Goal: Task Accomplishment & Management: Complete application form

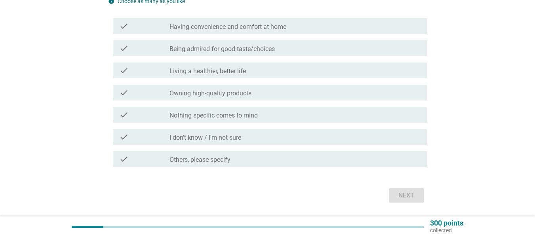
scroll to position [79, 0]
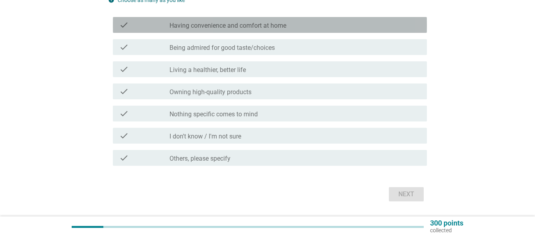
click at [307, 25] on div "check_box_outline_blank Having convenience and comfort at home" at bounding box center [294, 24] width 251 height 9
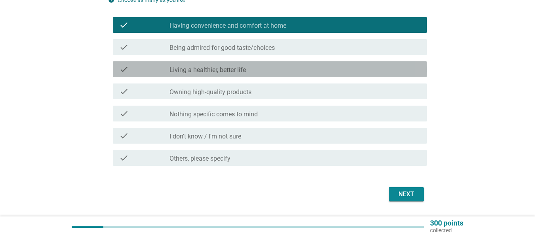
click at [269, 71] on div "check_box_outline_blank Living a healthier, better life" at bounding box center [294, 69] width 251 height 9
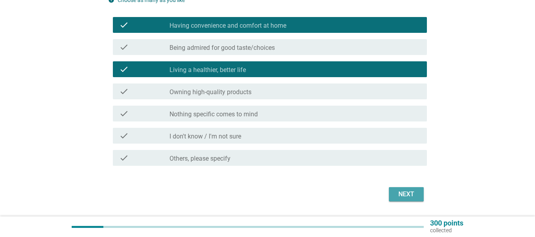
click at [403, 191] on div "Next" at bounding box center [406, 194] width 22 height 9
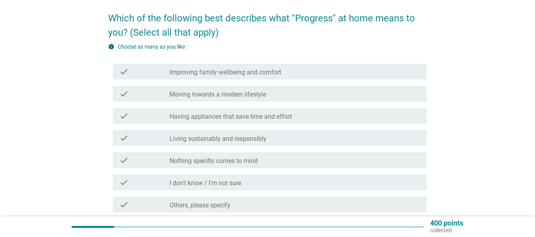
scroll to position [32, 0]
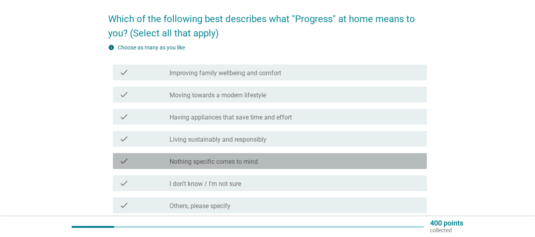
click at [292, 158] on div "check_box_outline_blank Nothing specific comes to mind" at bounding box center [294, 160] width 251 height 9
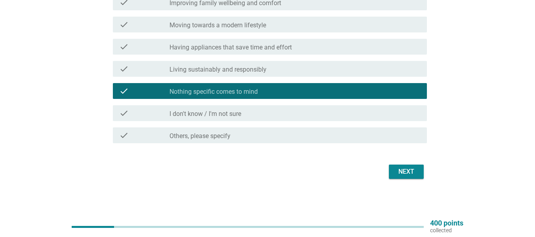
scroll to position [102, 0]
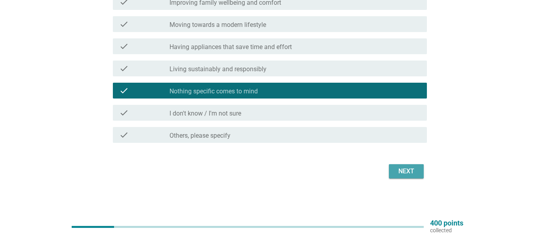
click at [409, 171] on div "Next" at bounding box center [406, 171] width 22 height 9
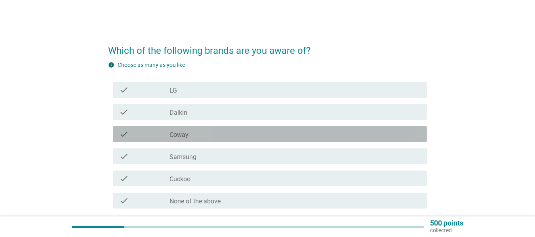
click at [246, 132] on div "check_box_outline_blank Coway" at bounding box center [294, 133] width 251 height 9
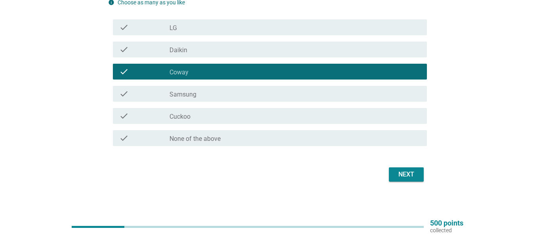
scroll to position [63, 0]
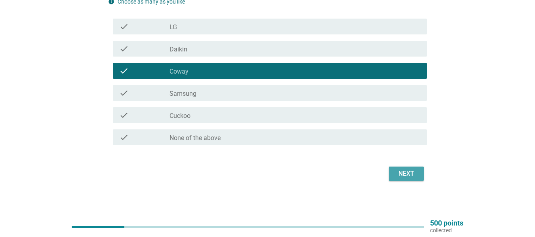
click at [403, 175] on div "Next" at bounding box center [406, 173] width 22 height 9
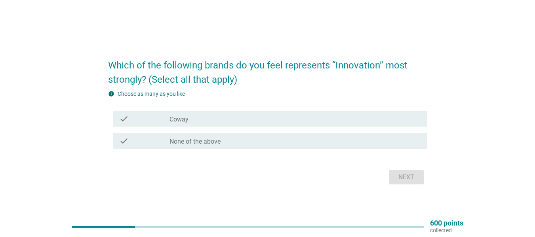
click at [407, 177] on div "Next" at bounding box center [267, 177] width 319 height 19
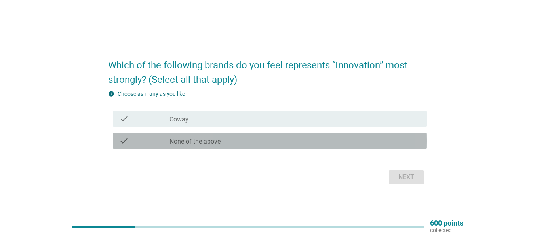
click at [263, 139] on div "check_box None of the above" at bounding box center [294, 140] width 251 height 9
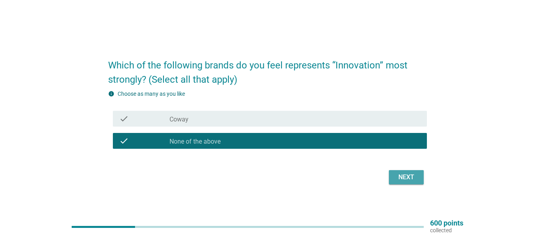
click at [407, 178] on div "Next" at bounding box center [406, 177] width 22 height 9
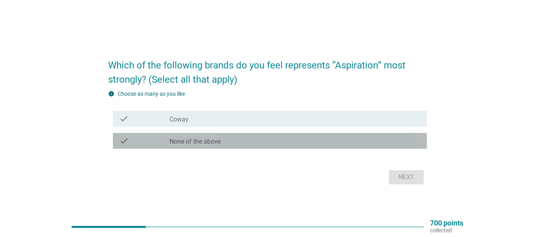
click at [266, 144] on div "check_box None of the above" at bounding box center [294, 140] width 251 height 9
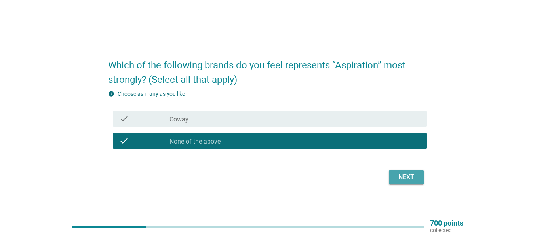
click at [408, 177] on div "Next" at bounding box center [406, 177] width 22 height 9
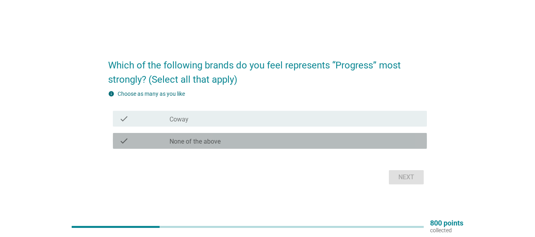
click at [251, 142] on div "check_box None of the above" at bounding box center [294, 140] width 251 height 9
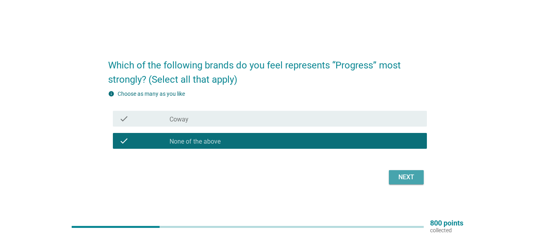
click at [399, 175] on div "Next" at bounding box center [406, 177] width 22 height 9
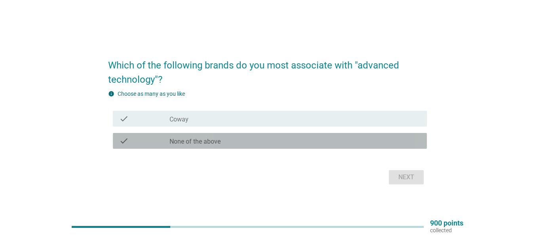
click at [256, 139] on div "check_box None of the above" at bounding box center [294, 140] width 251 height 9
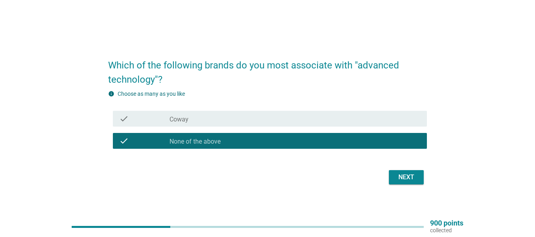
click at [404, 176] on div "Next" at bounding box center [406, 177] width 22 height 9
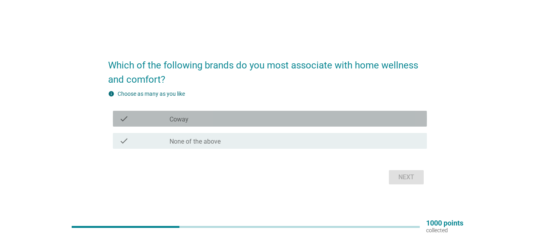
click at [226, 120] on div "check_box_outline_blank Coway" at bounding box center [294, 118] width 251 height 9
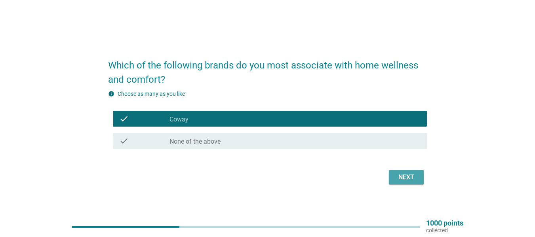
click at [403, 175] on div "Next" at bounding box center [406, 177] width 22 height 9
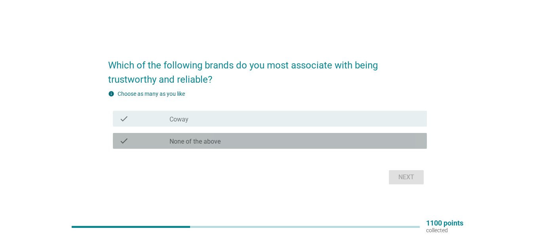
click at [274, 142] on div "check_box None of the above" at bounding box center [294, 140] width 251 height 9
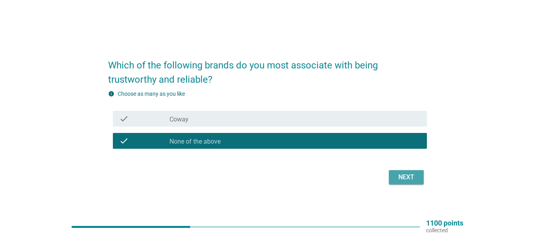
click at [402, 175] on div "Next" at bounding box center [406, 177] width 22 height 9
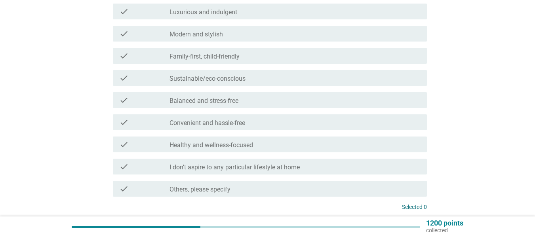
scroll to position [79, 0]
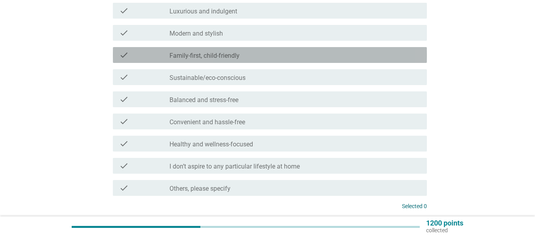
click at [280, 53] on div "check_box_outline_blank Family-first, child-friendly" at bounding box center [294, 54] width 251 height 9
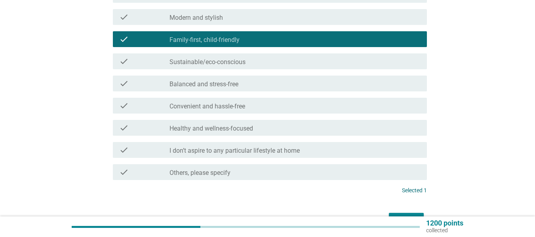
scroll to position [111, 0]
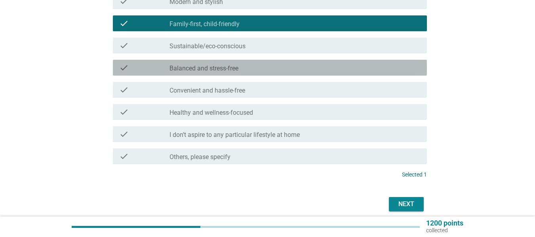
click at [277, 70] on div "check_box_outline_blank Balanced and stress-free" at bounding box center [294, 67] width 251 height 9
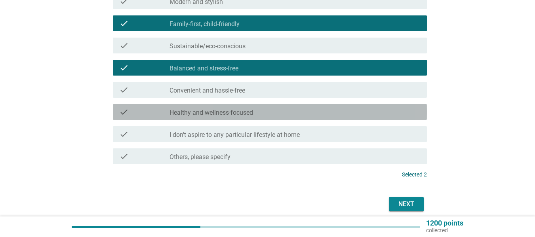
click at [281, 112] on div "check_box_outline_blank Healthy and wellness-focused" at bounding box center [294, 111] width 251 height 9
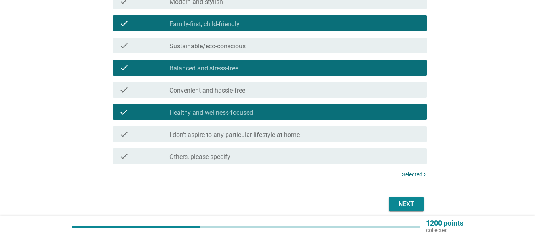
click at [402, 205] on div "Next" at bounding box center [406, 203] width 22 height 9
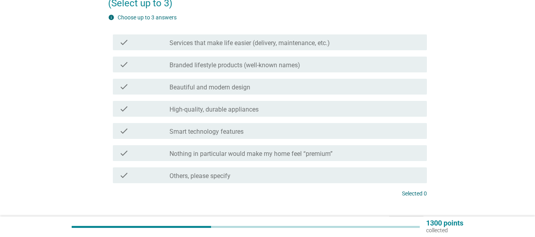
scroll to position [63, 0]
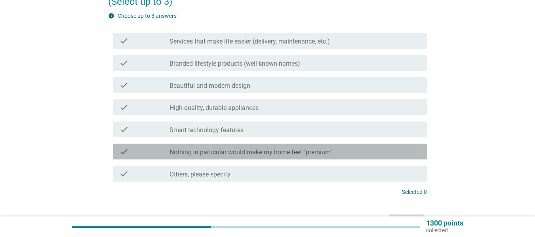
click at [355, 150] on div "check_box_outline_blank Nothing in particular would make my home feel “premium”" at bounding box center [294, 151] width 251 height 9
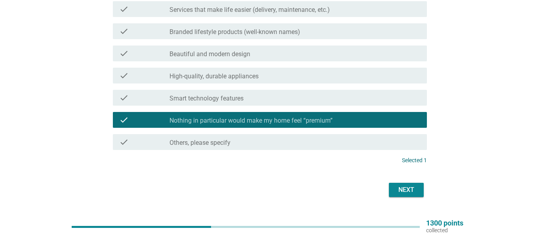
scroll to position [111, 0]
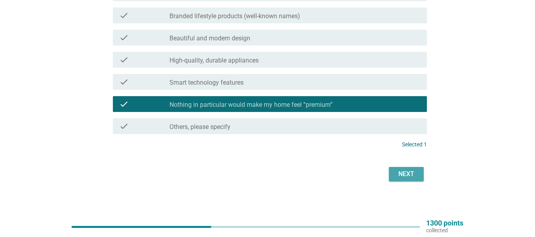
click at [405, 175] on div "Next" at bounding box center [406, 173] width 22 height 9
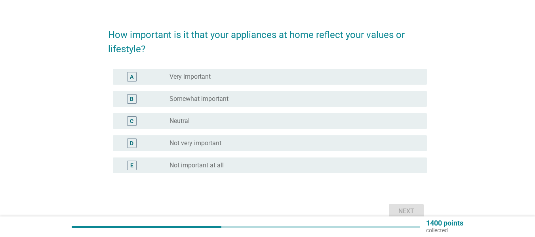
scroll to position [32, 0]
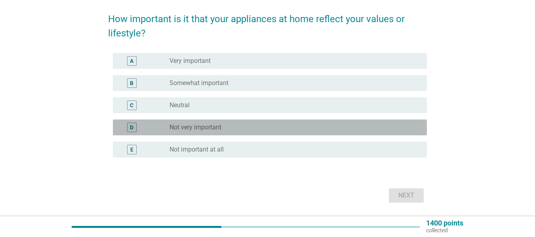
click at [259, 126] on div "radio_button_unchecked Not very important" at bounding box center [291, 127] width 245 height 8
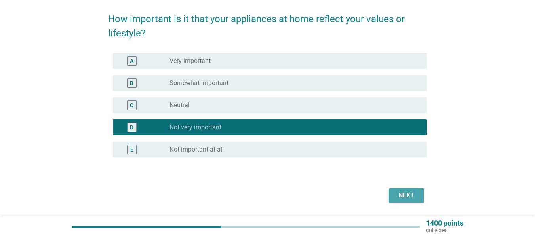
click at [407, 194] on div "Next" at bounding box center [406, 195] width 22 height 9
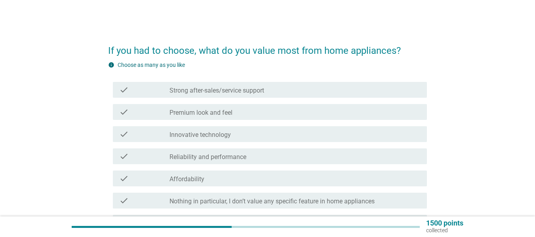
click at [311, 93] on div "check_box_outline_blank Strong after-sales/service support" at bounding box center [294, 89] width 251 height 9
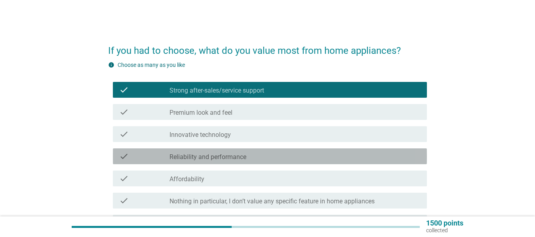
click at [281, 158] on div "check_box_outline_blank Reliability and performance" at bounding box center [294, 156] width 251 height 9
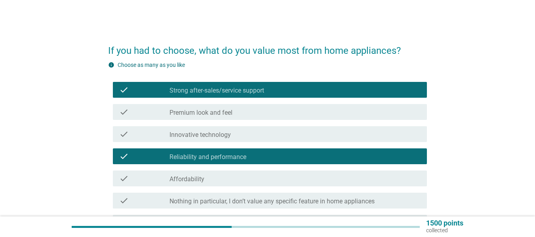
click at [281, 179] on div "check_box_outline_blank Affordability" at bounding box center [294, 178] width 251 height 9
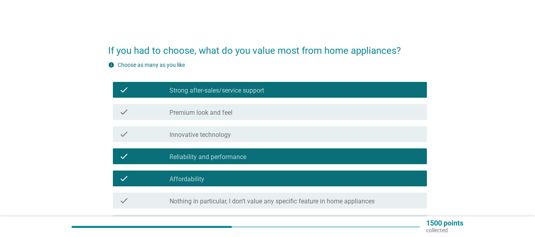
click at [450, 200] on div "If you had to choose, what do you value most from home appliances? info Choose …" at bounding box center [267, 152] width 497 height 246
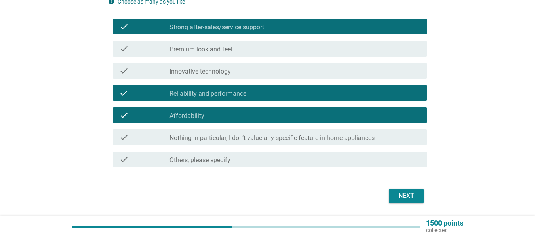
scroll to position [79, 0]
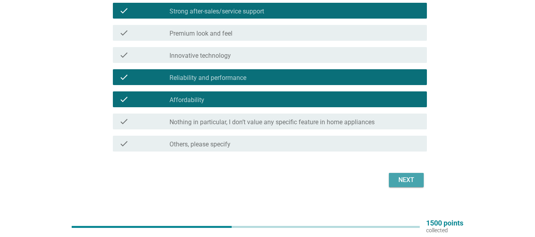
click at [407, 181] on div "Next" at bounding box center [406, 179] width 22 height 9
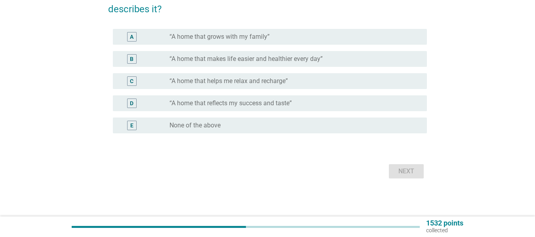
scroll to position [0, 0]
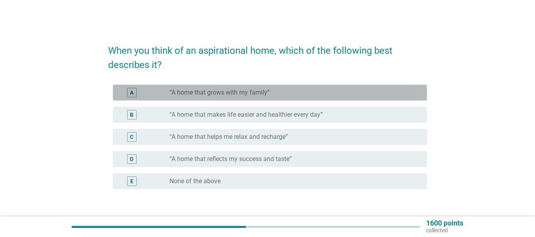
click at [290, 96] on div "radio_button_unchecked “A home that grows with my family”" at bounding box center [291, 93] width 245 height 8
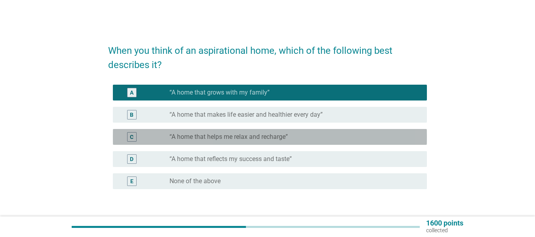
click at [293, 140] on div "radio_button_unchecked “A home that helps me relax and recharge”" at bounding box center [291, 137] width 245 height 8
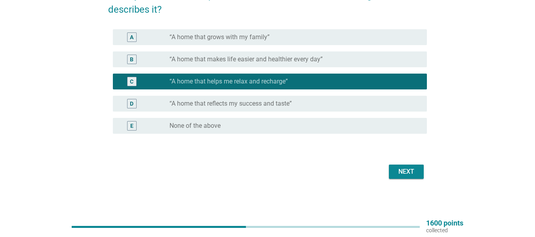
scroll to position [56, 0]
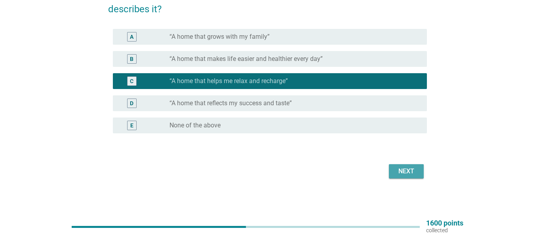
click at [404, 171] on div "Next" at bounding box center [406, 171] width 22 height 9
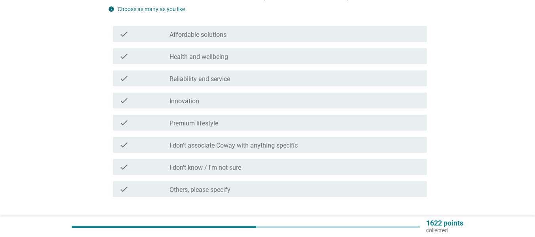
scroll to position [0, 0]
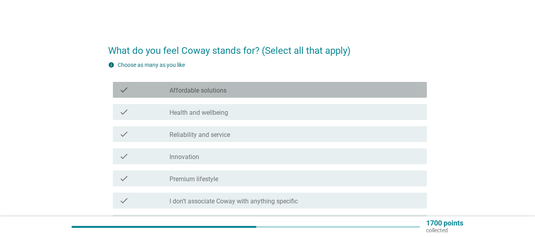
click at [264, 92] on div "check_box_outline_blank Affordable solutions" at bounding box center [294, 89] width 251 height 9
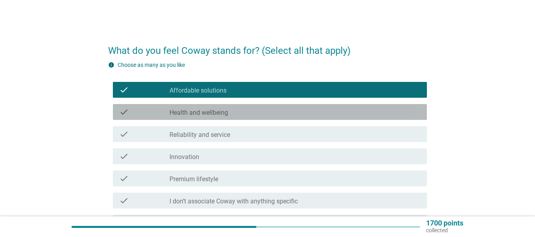
click at [262, 110] on div "check_box_outline_blank Health and wellbeing" at bounding box center [294, 111] width 251 height 9
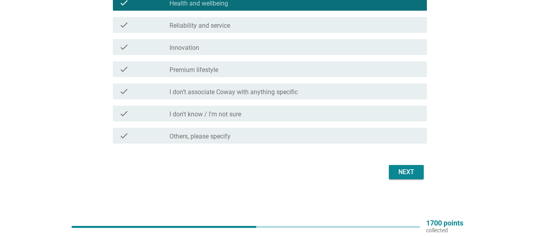
scroll to position [110, 0]
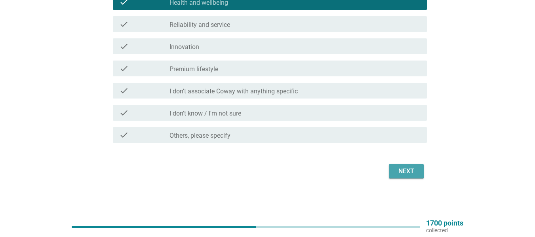
click at [410, 172] on div "Next" at bounding box center [406, 171] width 22 height 9
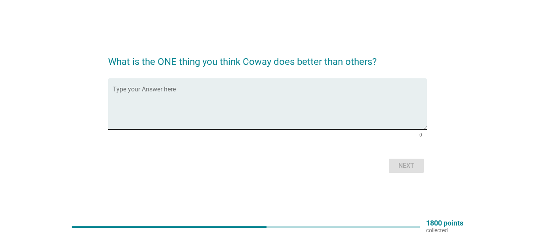
scroll to position [11, 0]
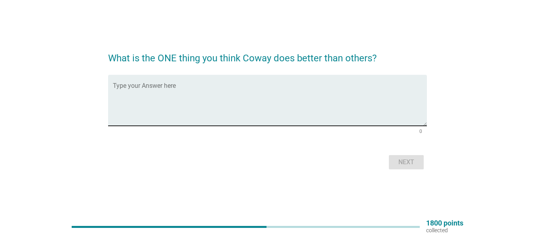
click at [110, 100] on div "Type your Answer here" at bounding box center [267, 100] width 319 height 51
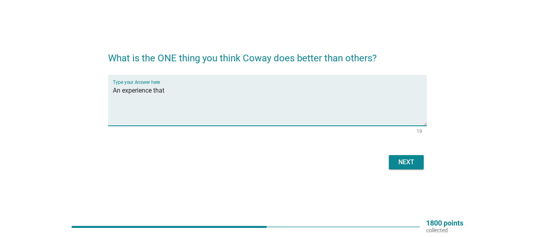
click at [171, 93] on textarea "An experience that" at bounding box center [270, 105] width 314 height 42
click at [234, 91] on textarea "An experience that is most comfortable" at bounding box center [270, 105] width 314 height 42
type textarea "An experience that is most comfortable and convenient."
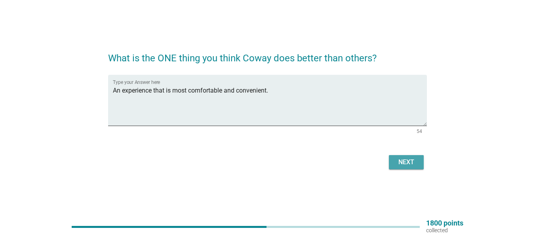
click at [404, 160] on div "Next" at bounding box center [406, 162] width 22 height 9
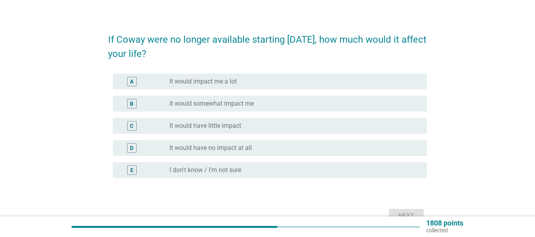
scroll to position [0, 0]
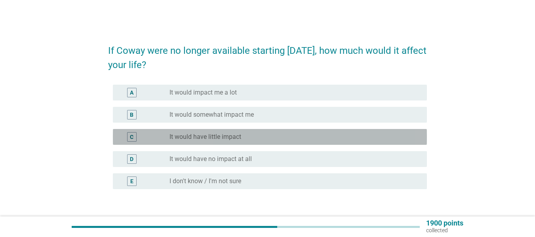
click at [258, 134] on div "radio_button_unchecked It would have little impact" at bounding box center [291, 137] width 245 height 8
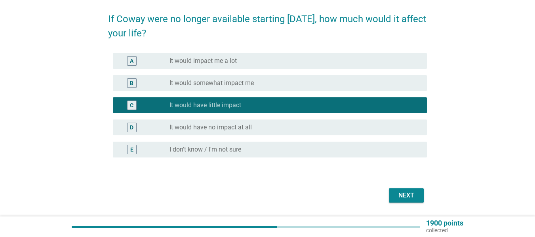
scroll to position [47, 0]
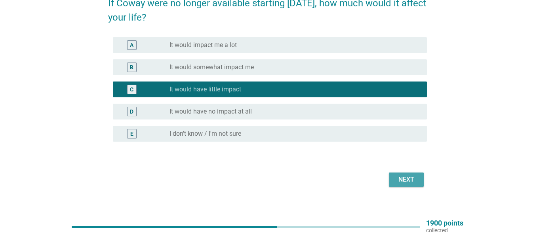
click at [407, 179] on div "Next" at bounding box center [406, 179] width 22 height 9
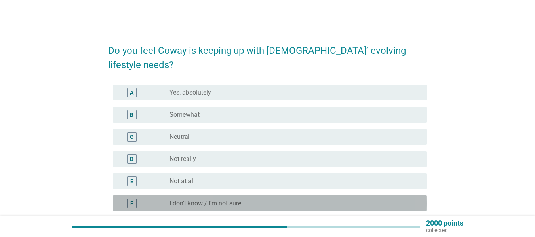
click at [256, 199] on div "radio_button_unchecked I don't know / I'm not sure" at bounding box center [291, 203] width 245 height 8
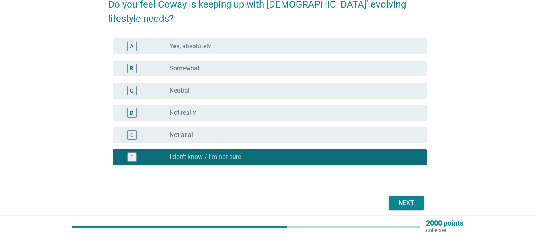
scroll to position [47, 0]
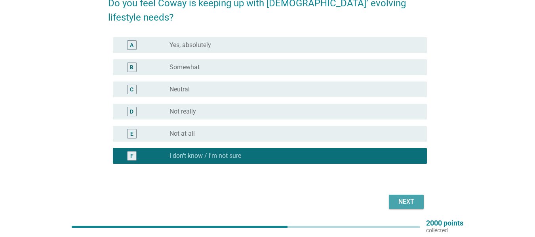
click at [410, 197] on div "Next" at bounding box center [406, 201] width 22 height 9
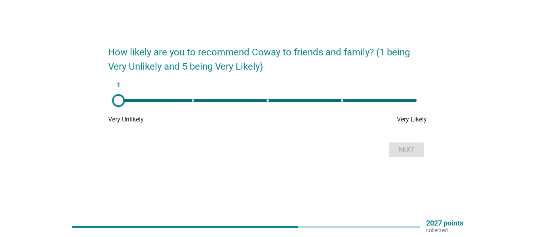
scroll to position [0, 0]
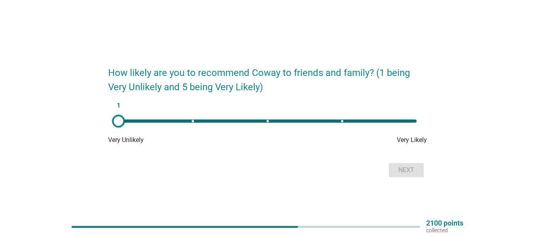
click at [267, 120] on div "1" at bounding box center [267, 121] width 298 height 3
type input "3"
click at [400, 170] on div "Next" at bounding box center [406, 169] width 22 height 9
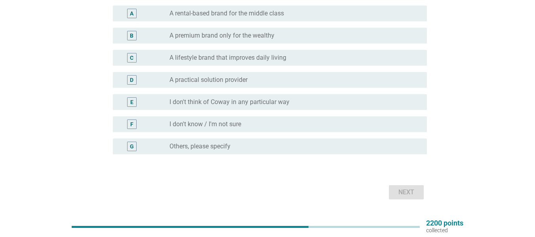
scroll to position [63, 0]
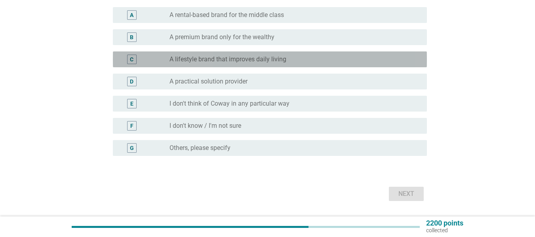
click at [314, 61] on div "radio_button_unchecked A lifestyle brand that improves daily living" at bounding box center [291, 59] width 245 height 8
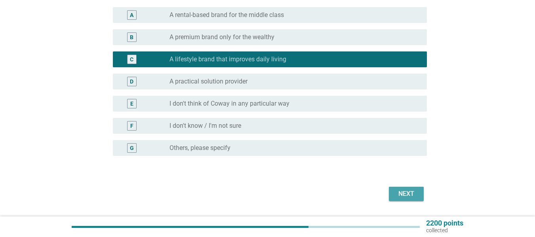
click at [407, 192] on div "Next" at bounding box center [406, 193] width 22 height 9
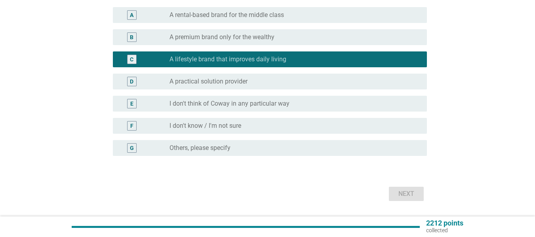
scroll to position [0, 0]
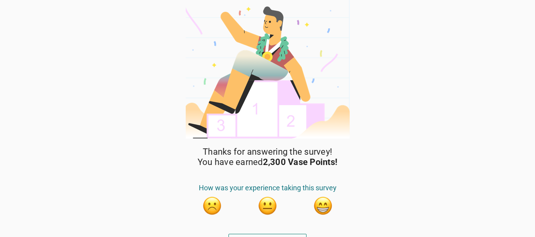
click at [322, 208] on button "button" at bounding box center [323, 206] width 20 height 20
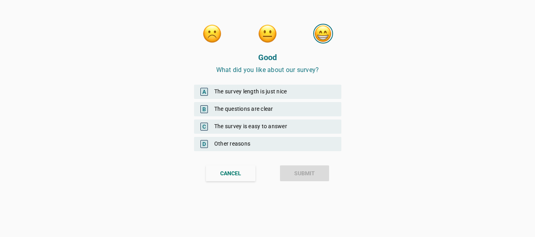
click at [306, 95] on div "A The survey length is just nice" at bounding box center [267, 92] width 147 height 14
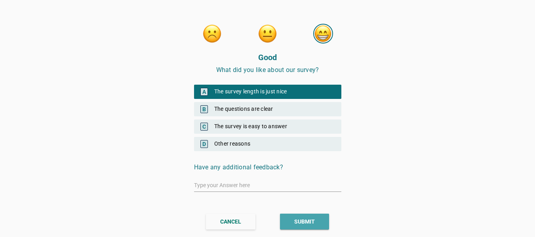
click at [306, 222] on div "SUBMIT" at bounding box center [304, 222] width 21 height 8
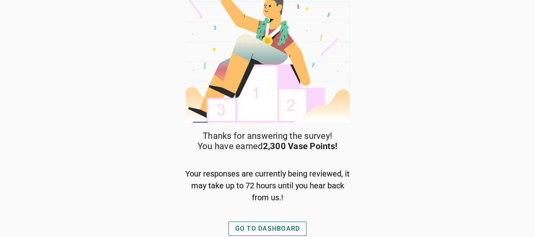
scroll to position [17, 0]
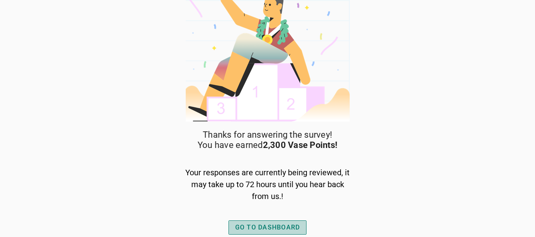
click at [271, 227] on div "GO TO DASHBOARD" at bounding box center [267, 227] width 65 height 9
